Goal: Transaction & Acquisition: Book appointment/travel/reservation

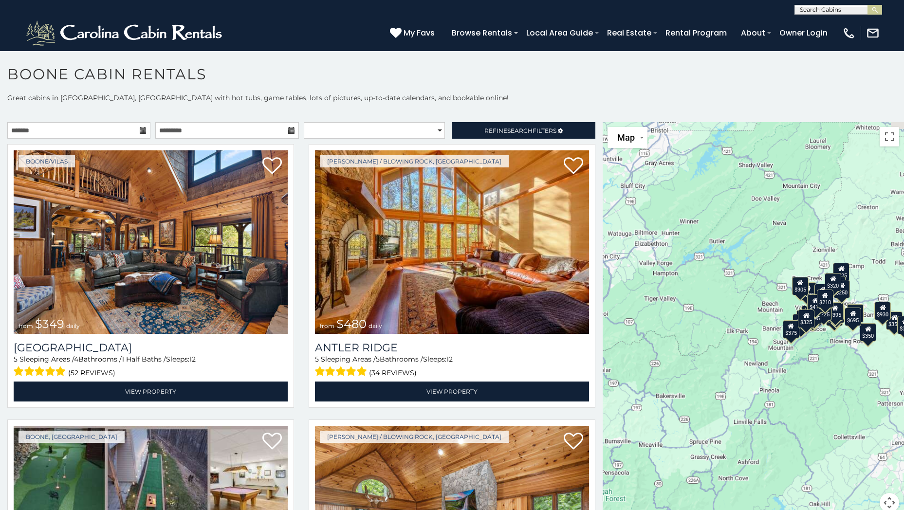
click at [145, 130] on icon at bounding box center [143, 130] width 7 height 7
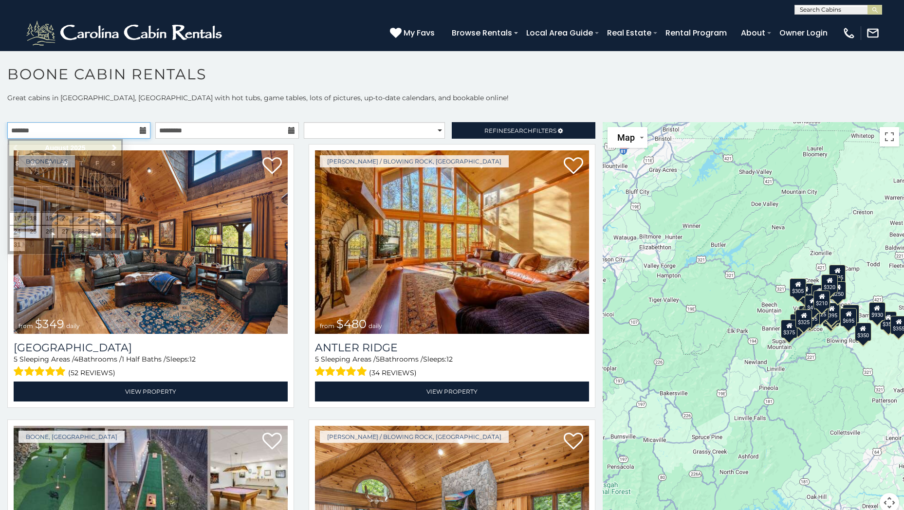
click at [139, 126] on input "text" at bounding box center [78, 130] width 143 height 17
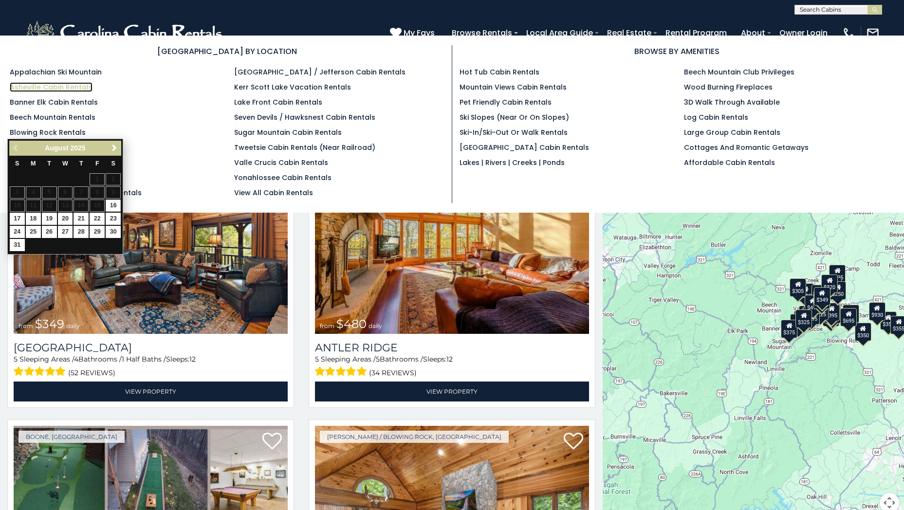
click at [49, 90] on link "Asheville Cabin Rentals" at bounding box center [51, 87] width 83 height 10
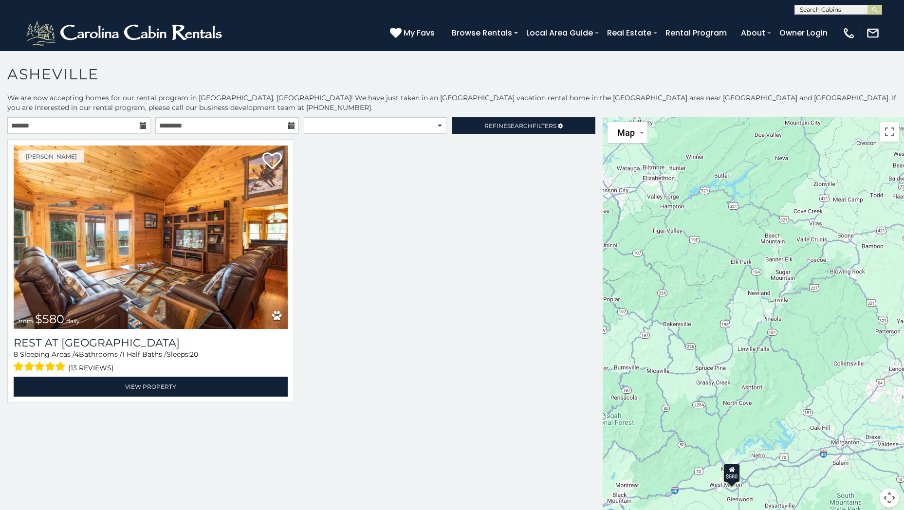
click at [143, 124] on icon at bounding box center [143, 125] width 7 height 7
click at [136, 124] on input "text" at bounding box center [78, 125] width 143 height 17
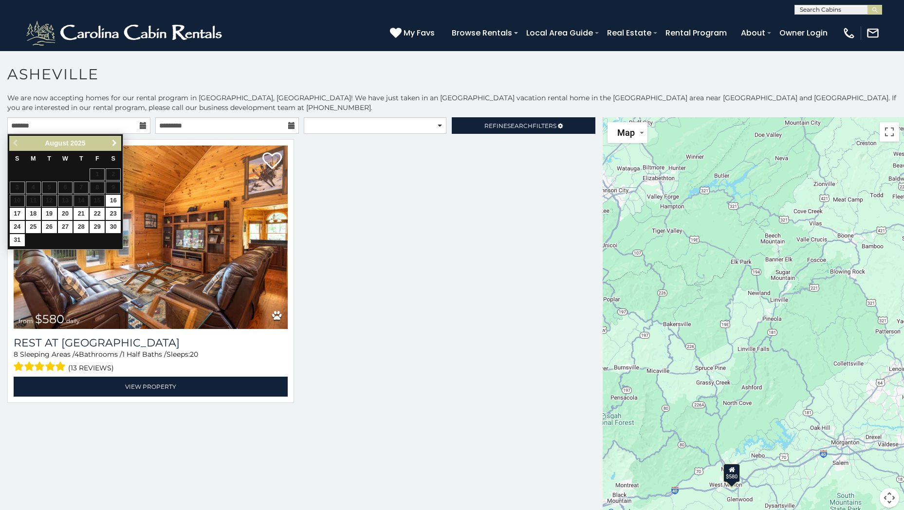
click at [118, 143] on span "Next" at bounding box center [114, 143] width 8 height 8
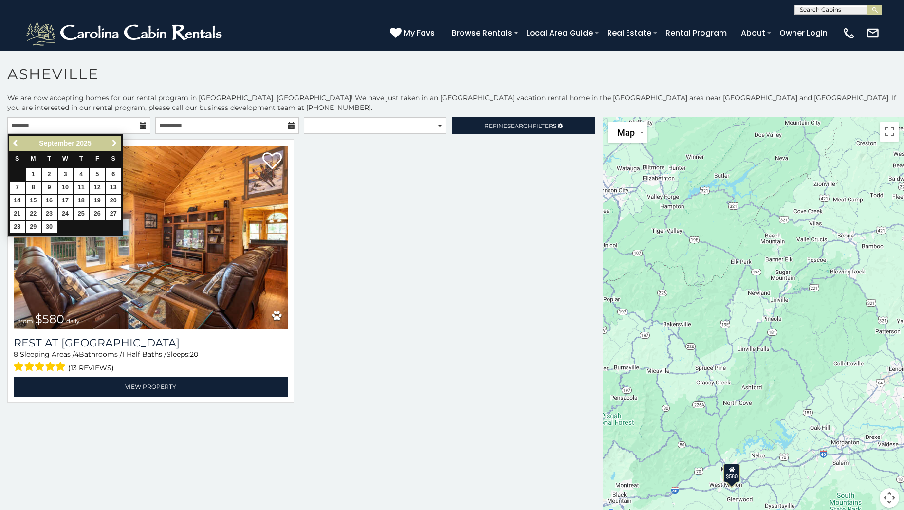
click at [118, 143] on span "Next" at bounding box center [114, 143] width 8 height 8
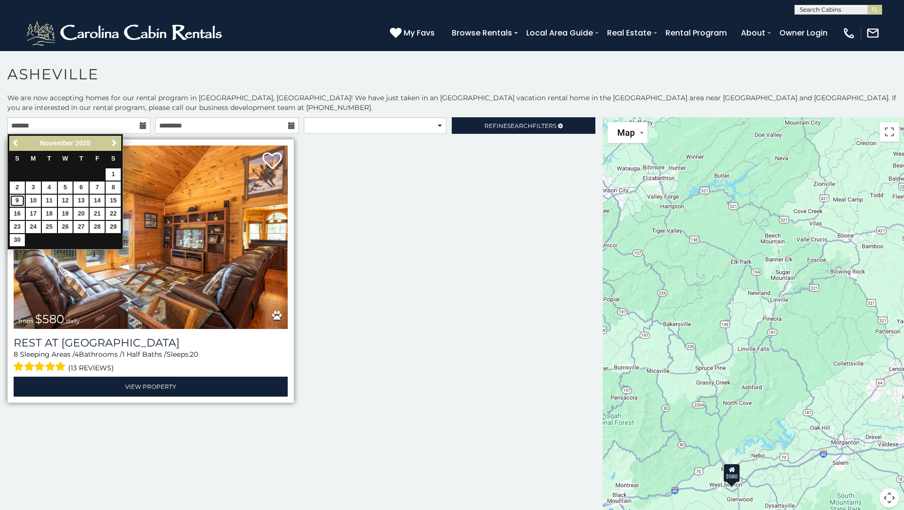
click at [19, 199] on link "9" at bounding box center [17, 201] width 15 height 12
type input "**********"
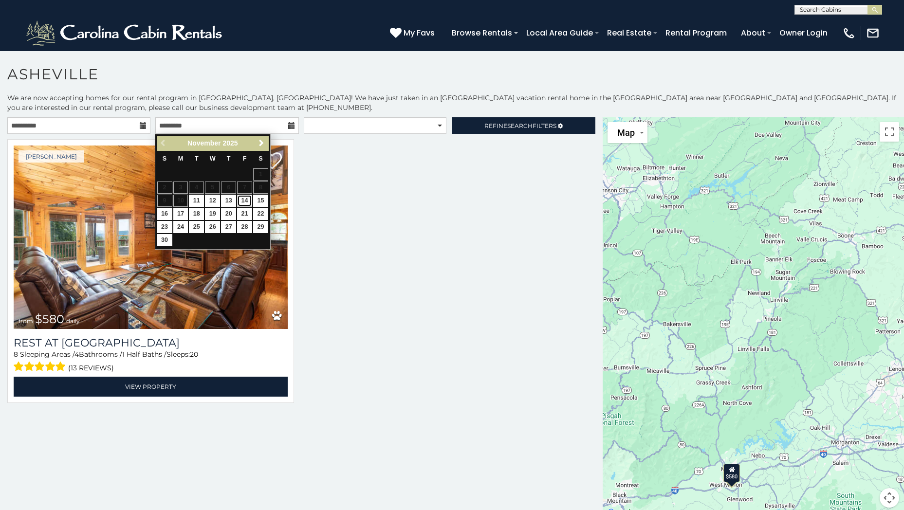
click at [245, 198] on link "14" at bounding box center [244, 201] width 15 height 12
type input "**********"
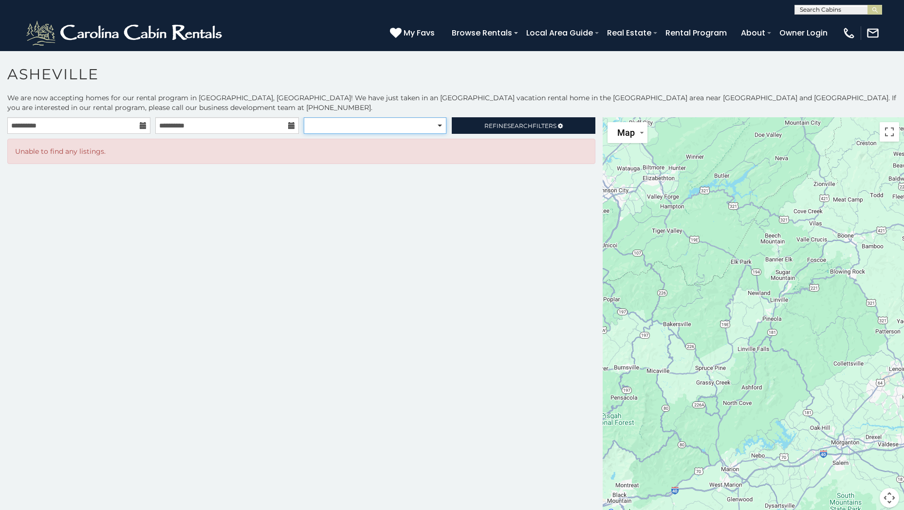
click at [341, 120] on select "**********" at bounding box center [375, 125] width 143 height 17
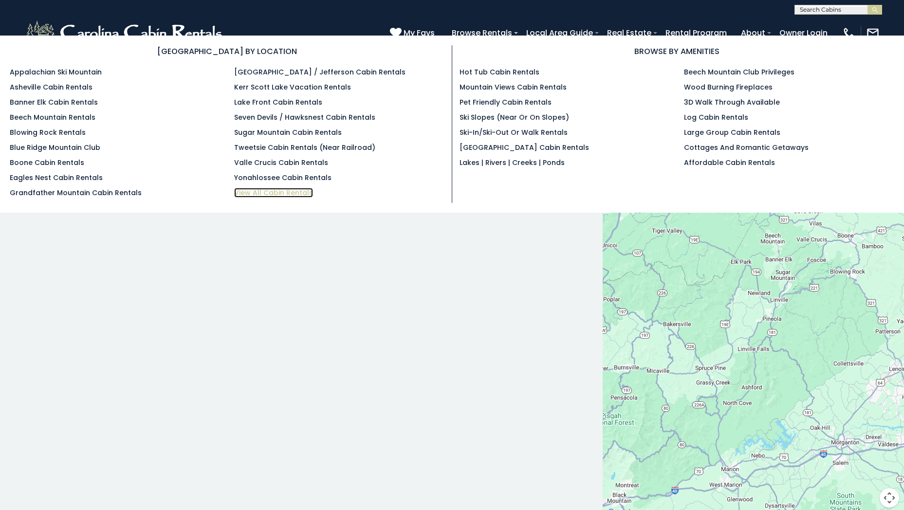
click at [278, 192] on link "View All Cabin Rentals" at bounding box center [273, 193] width 79 height 10
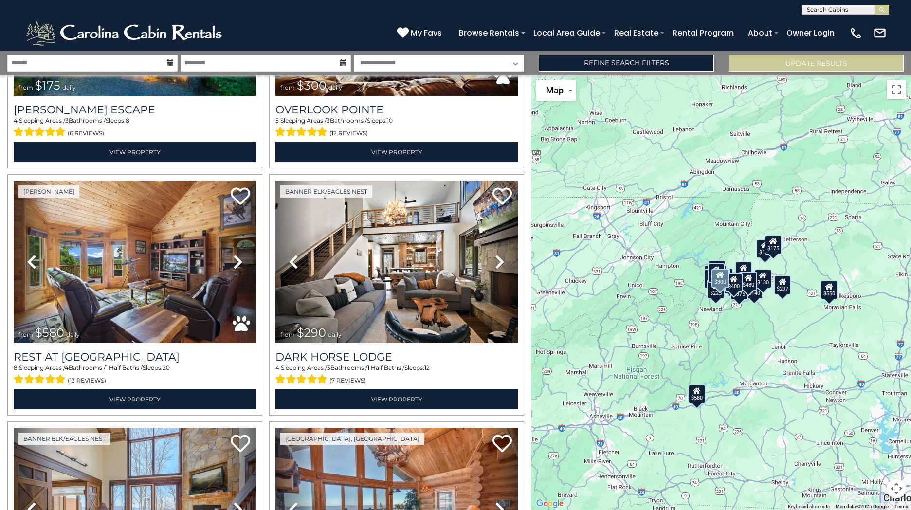
scroll to position [487, 0]
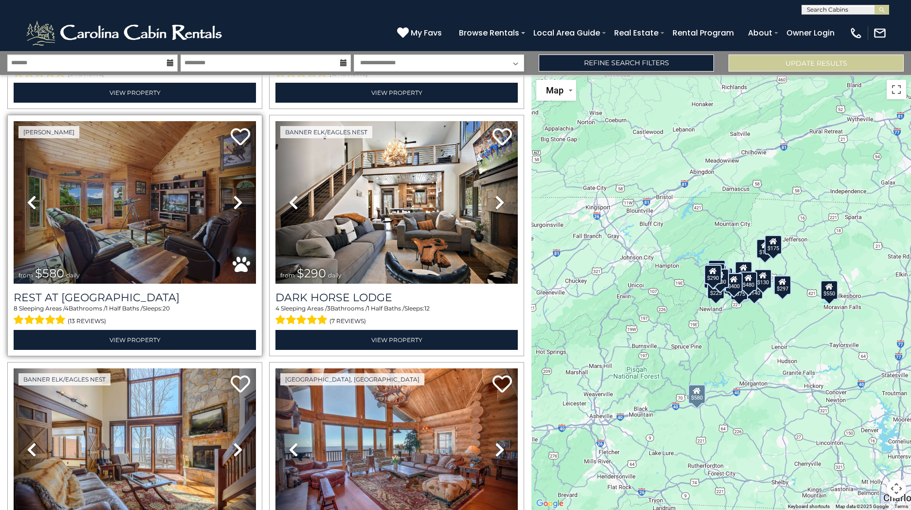
click at [234, 195] on icon at bounding box center [238, 203] width 10 height 16
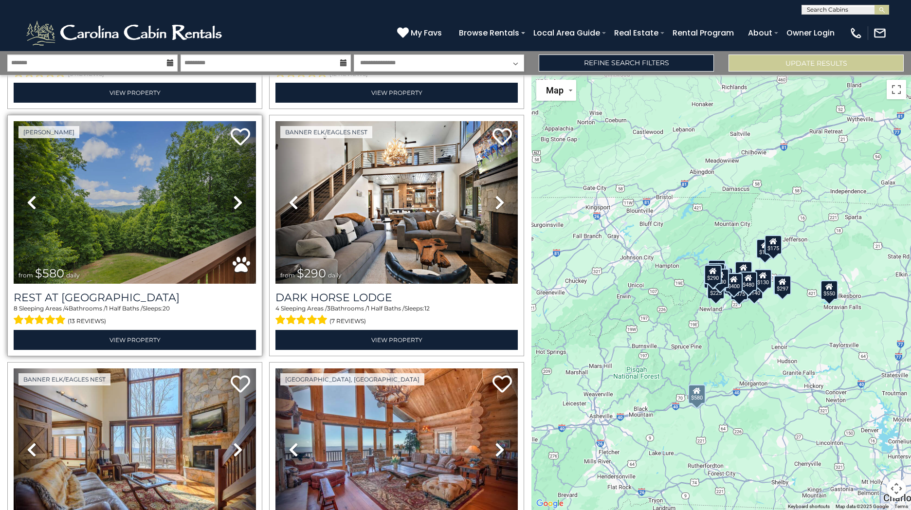
click at [234, 195] on icon at bounding box center [238, 203] width 10 height 16
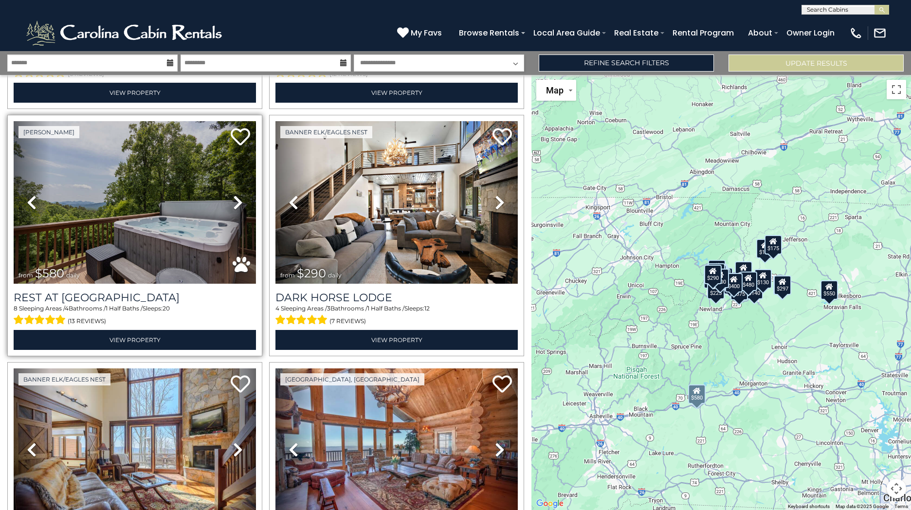
click at [220, 170] on link "Next" at bounding box center [238, 202] width 37 height 163
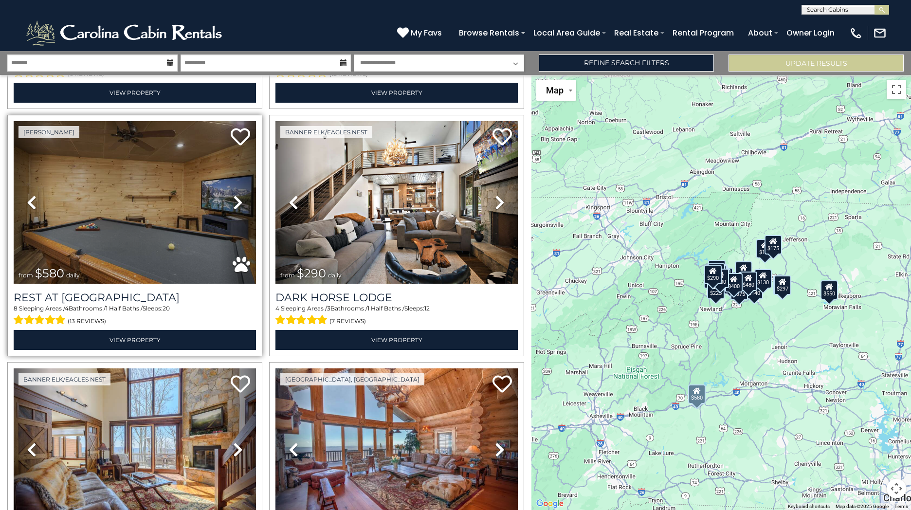
click at [220, 170] on link "Next" at bounding box center [238, 202] width 37 height 163
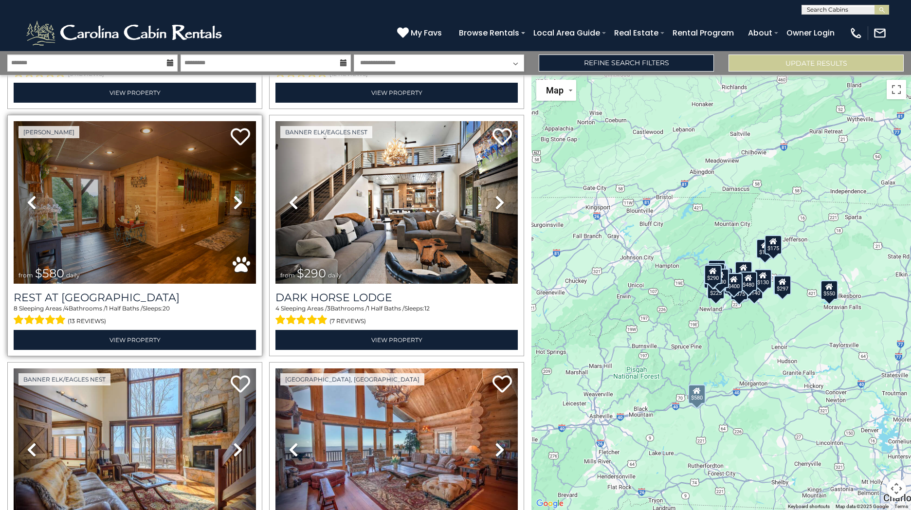
click at [220, 170] on link "Next" at bounding box center [238, 202] width 37 height 163
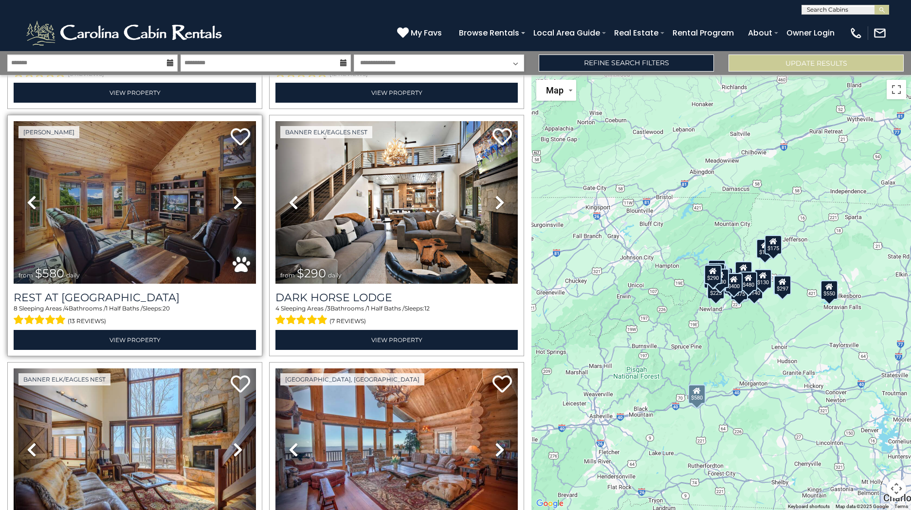
click at [220, 170] on link "Next" at bounding box center [238, 202] width 37 height 163
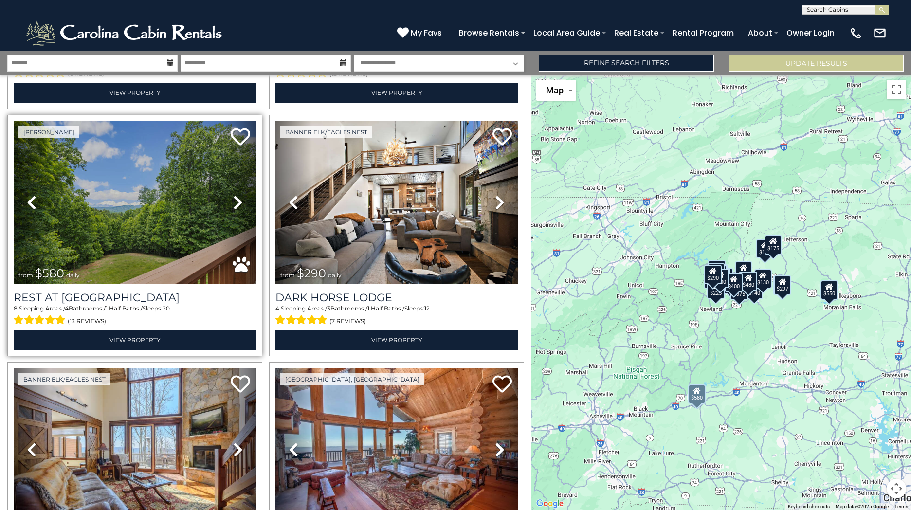
click at [220, 170] on link "Next" at bounding box center [238, 202] width 37 height 163
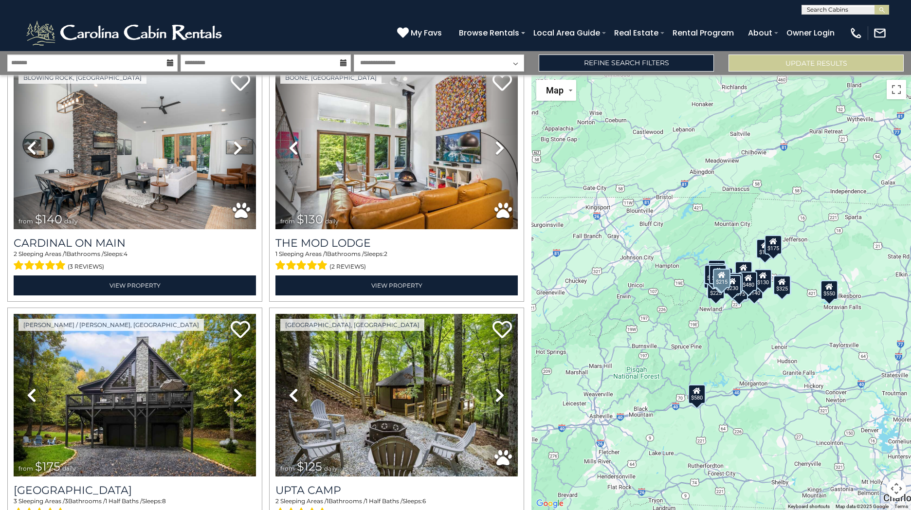
scroll to position [2288, 0]
